Goal: Find specific page/section: Find specific page/section

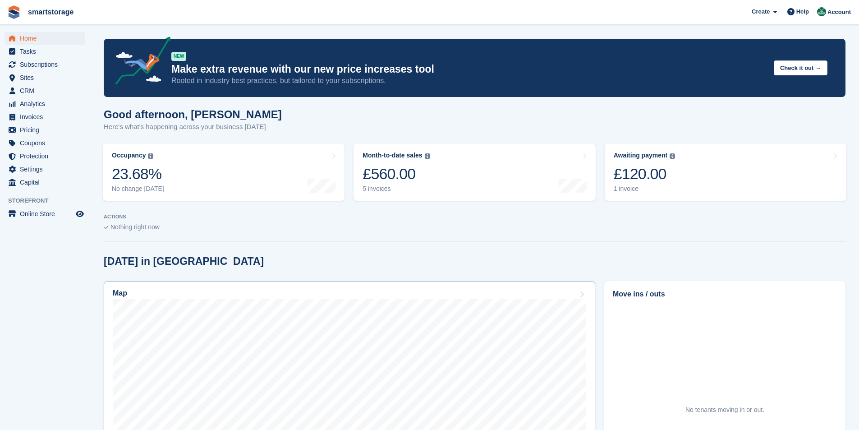
scroll to position [90, 0]
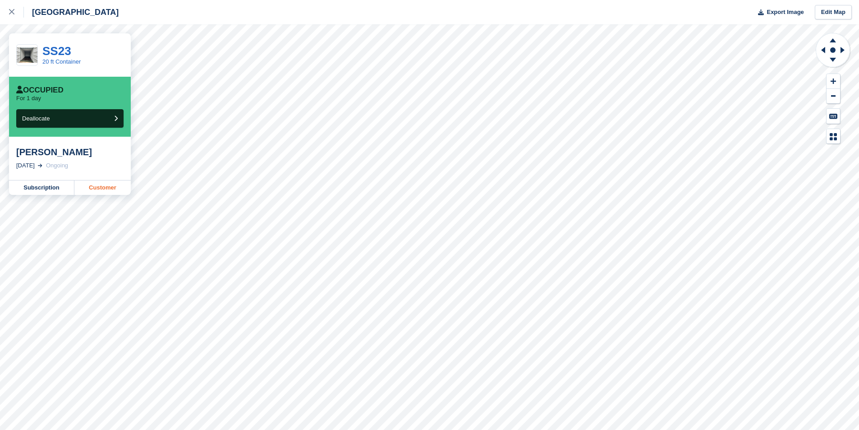
click at [101, 191] on link "Customer" at bounding box center [102, 187] width 56 height 14
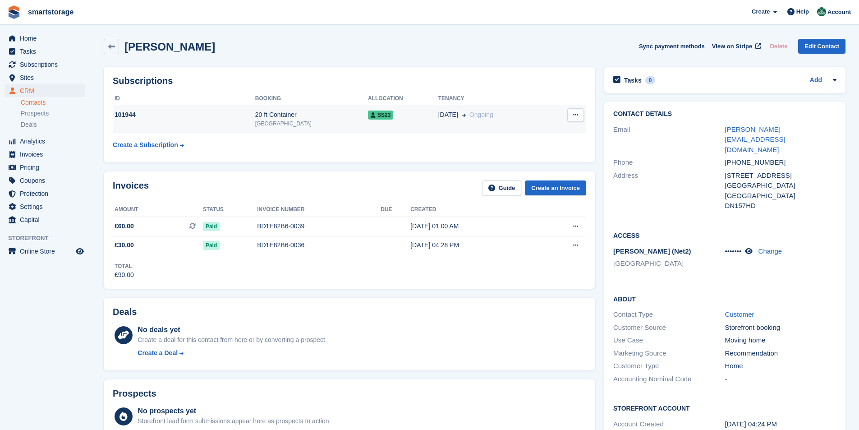
click at [580, 116] on button at bounding box center [575, 115] width 17 height 14
click at [315, 144] on table "ID Booking Allocation Tenancy 101944 20 ft Container Scunthorpe SS23 17 Aug Ong…" at bounding box center [350, 123] width 474 height 62
click at [32, 33] on span "Home" at bounding box center [47, 38] width 54 height 13
